Goal: Communication & Community: Ask a question

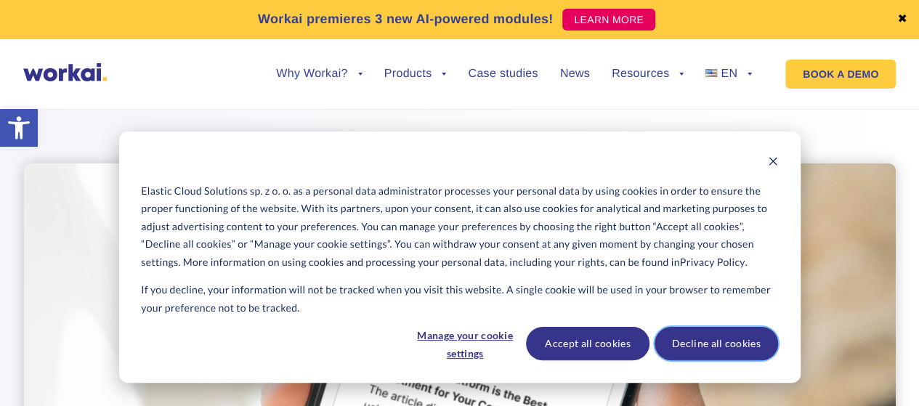
click at [709, 347] on button "Decline all cookies" at bounding box center [717, 343] width 124 height 33
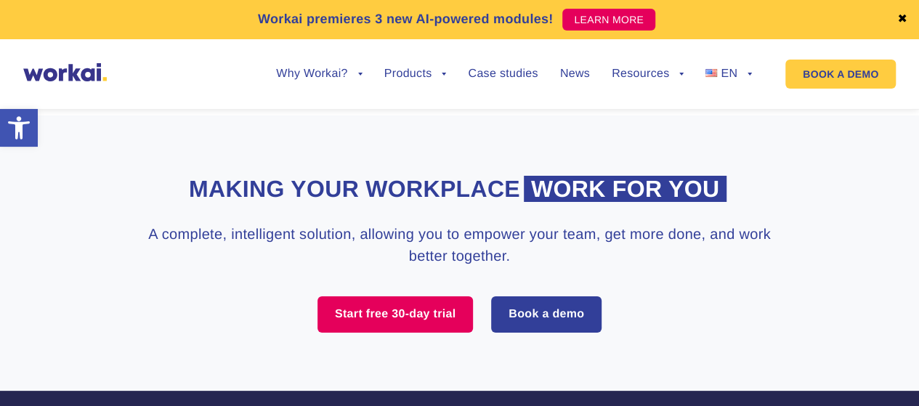
scroll to position [5577, 0]
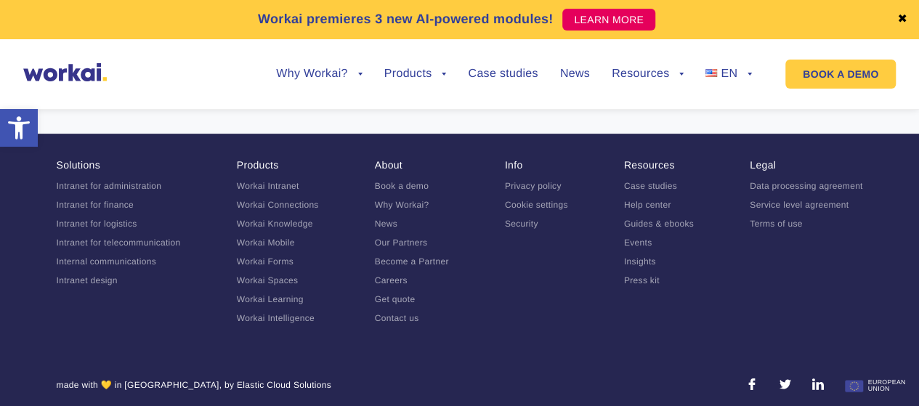
click at [401, 313] on link "Contact us" at bounding box center [397, 318] width 44 height 10
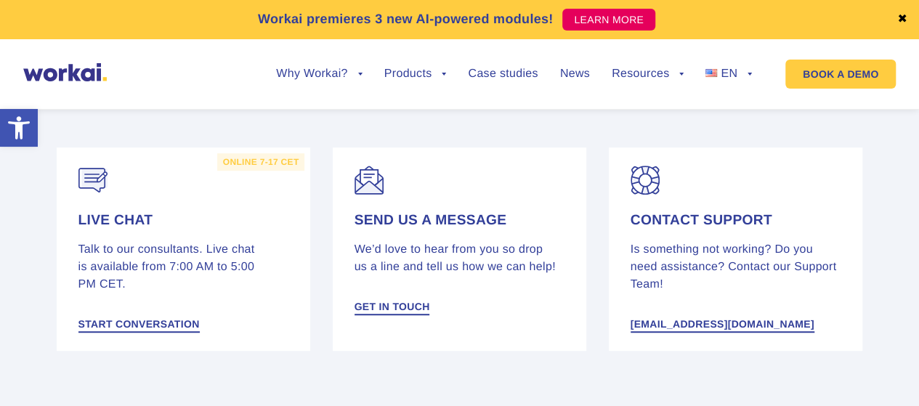
scroll to position [314, 0]
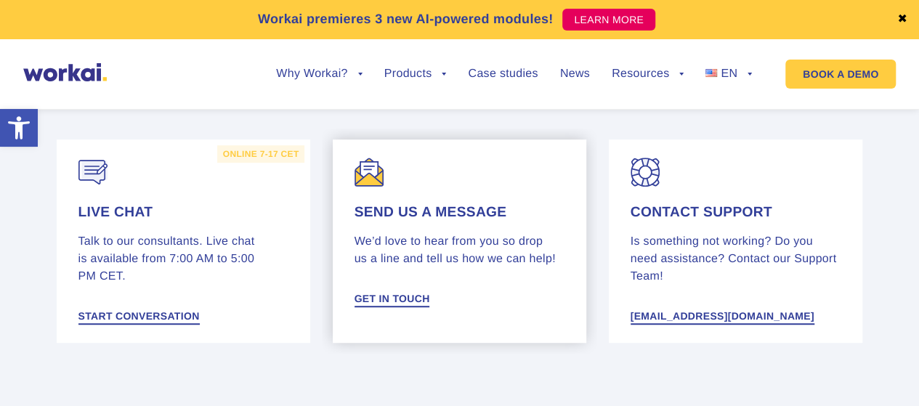
click at [445, 293] on div "Send us a message We’d love to hear from you so drop us a line and tell us how …" at bounding box center [460, 255] width 211 height 103
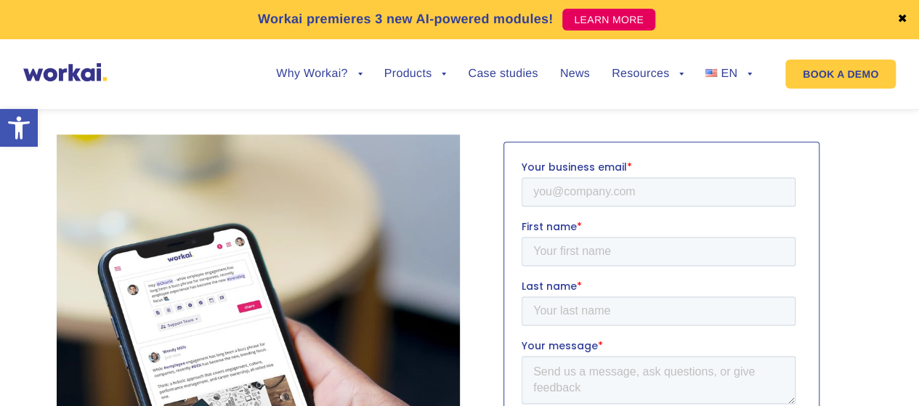
scroll to position [874, 0]
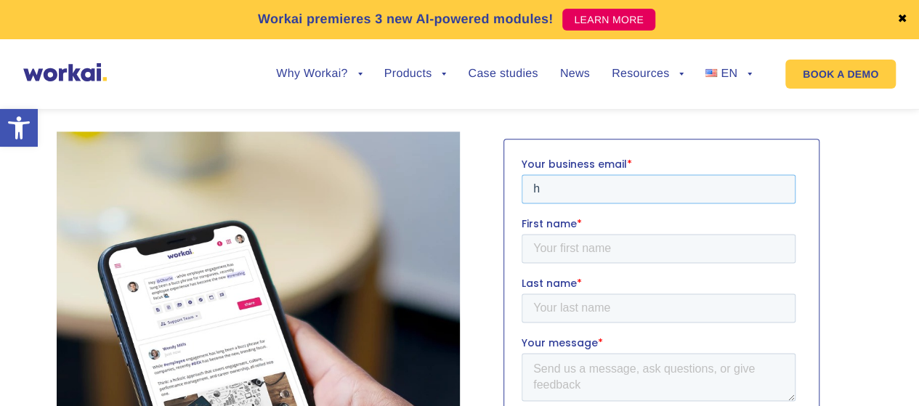
click at [577, 194] on input "h" at bounding box center [658, 188] width 274 height 29
type input "hello@hybridwork.ai"
click at [579, 241] on input "First name *" at bounding box center [658, 248] width 274 height 29
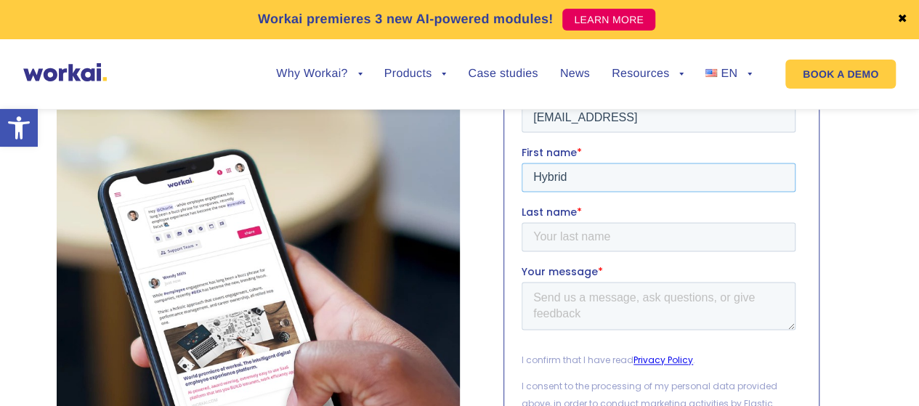
scroll to position [945, 0]
type input "Hybrid"
click at [563, 241] on input "Last name *" at bounding box center [658, 236] width 274 height 29
type input "Work"
click at [564, 286] on textarea "Your message *" at bounding box center [658, 306] width 274 height 48
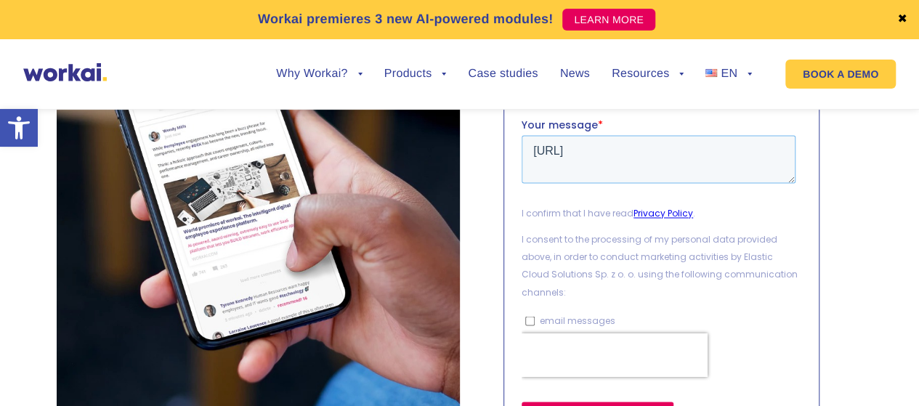
scroll to position [1098, 0]
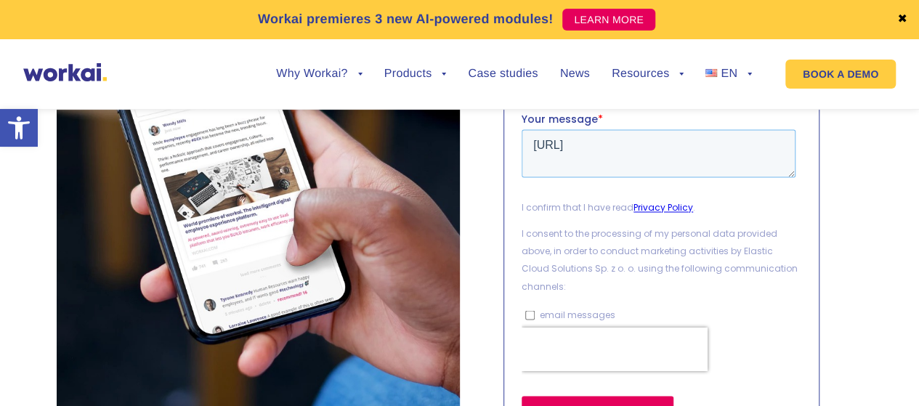
type textarea "www.hybridwork.ai"
click at [582, 406] on input "SUBMIT MESSAGE" at bounding box center [597, 413] width 152 height 32
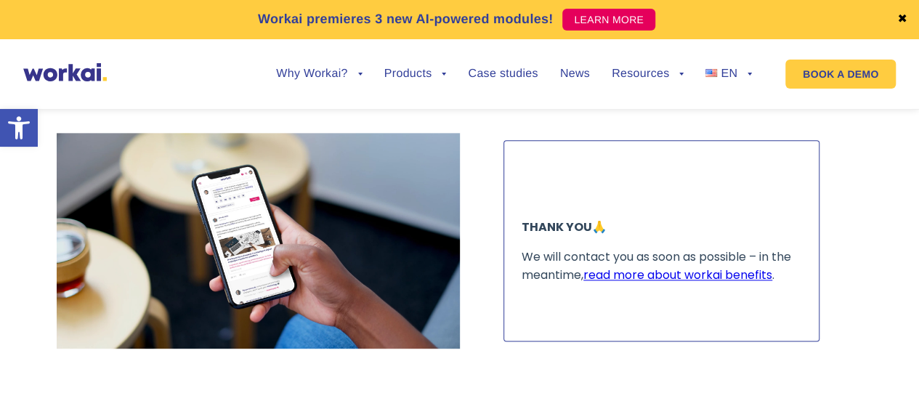
scroll to position [858, 0]
